Goal: Information Seeking & Learning: Learn about a topic

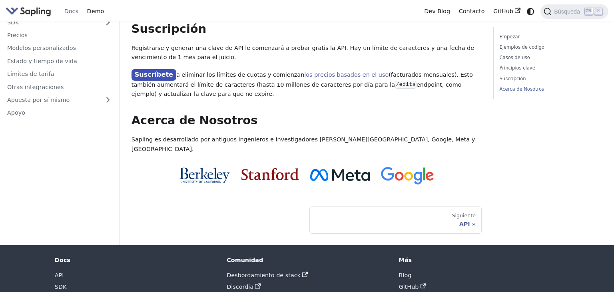
scroll to position [709, 0]
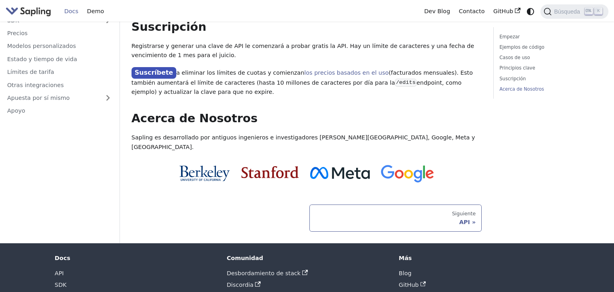
click at [383, 205] on link "Siguiente API" at bounding box center [396, 218] width 172 height 27
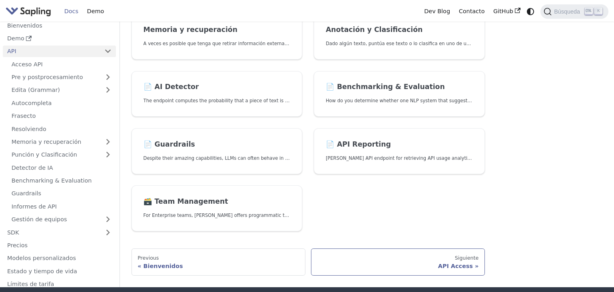
scroll to position [333, 0]
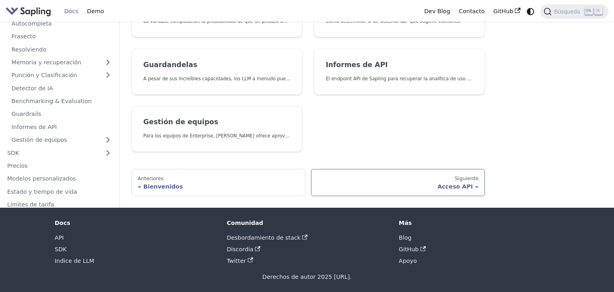
click at [378, 179] on div "Siguiente" at bounding box center [398, 179] width 162 height 6
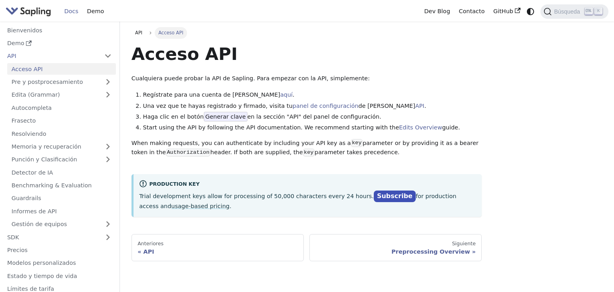
scroll to position [86, 0]
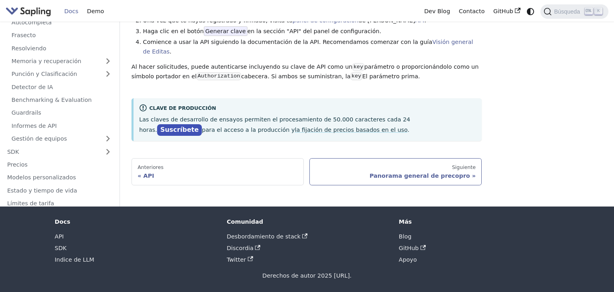
click at [418, 174] on link "Siguiente Panorama general de precopro" at bounding box center [396, 171] width 172 height 27
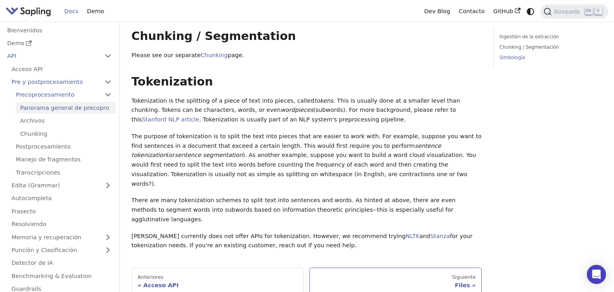
scroll to position [278, 0]
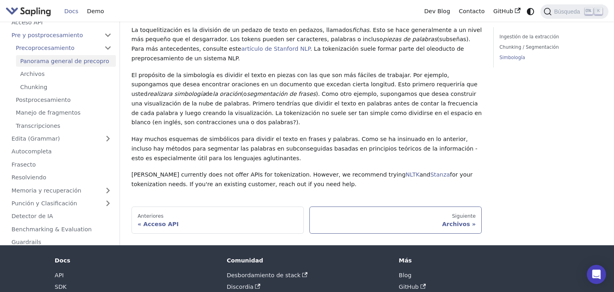
click at [396, 213] on div "Siguiente" at bounding box center [396, 216] width 160 height 6
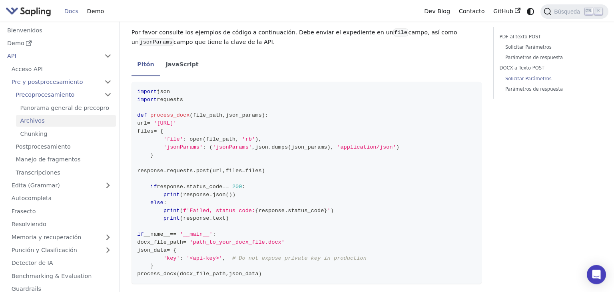
scroll to position [634, 0]
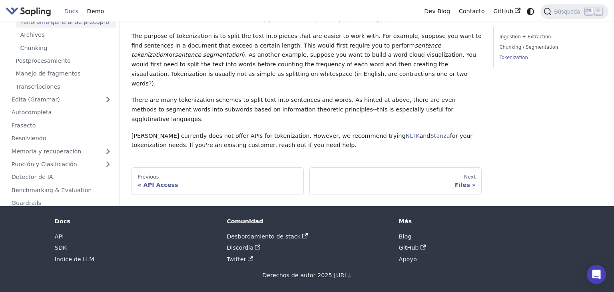
scroll to position [278, 0]
